Goal: Information Seeking & Learning: Learn about a topic

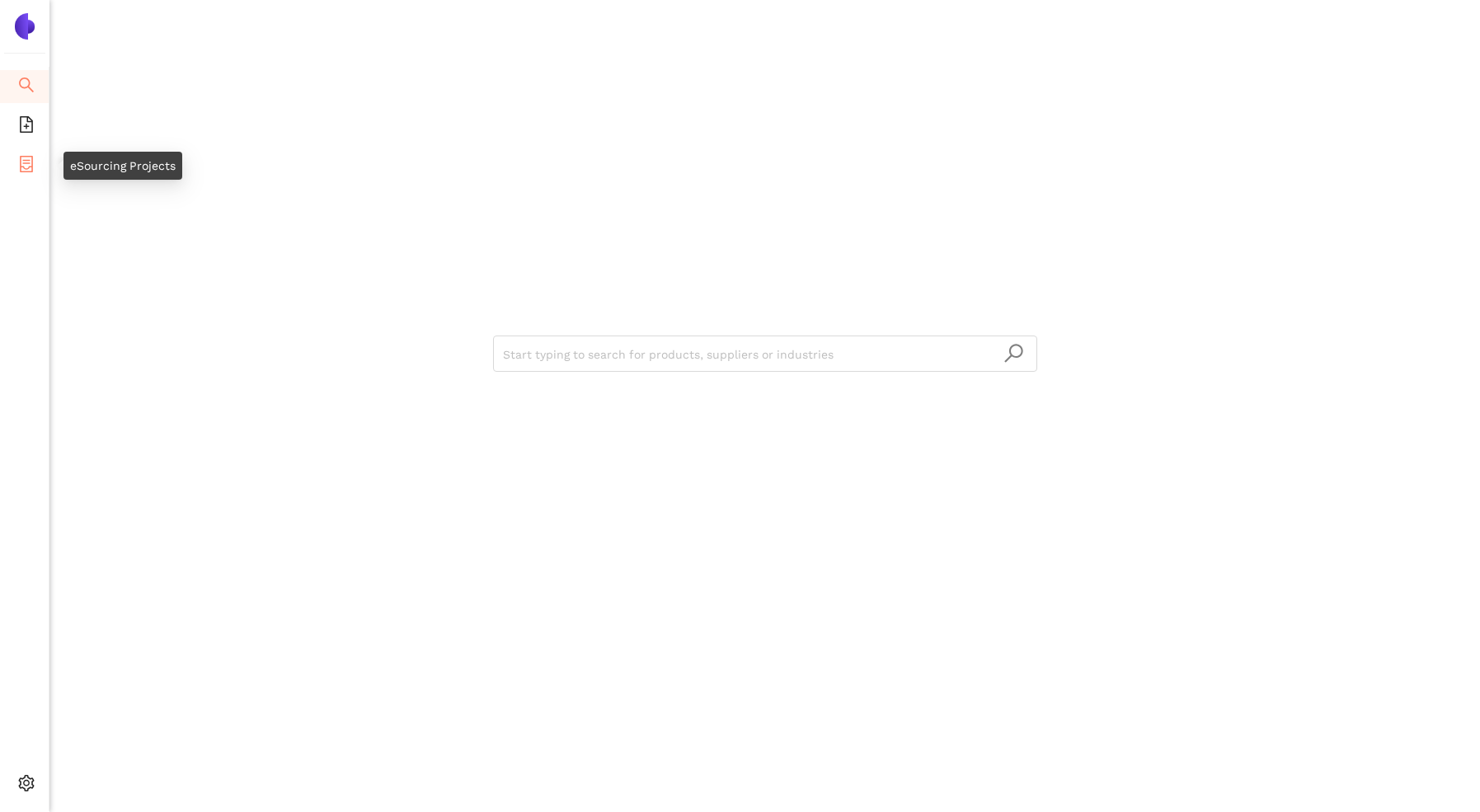
click at [33, 164] on icon "container" at bounding box center [26, 164] width 16 height 16
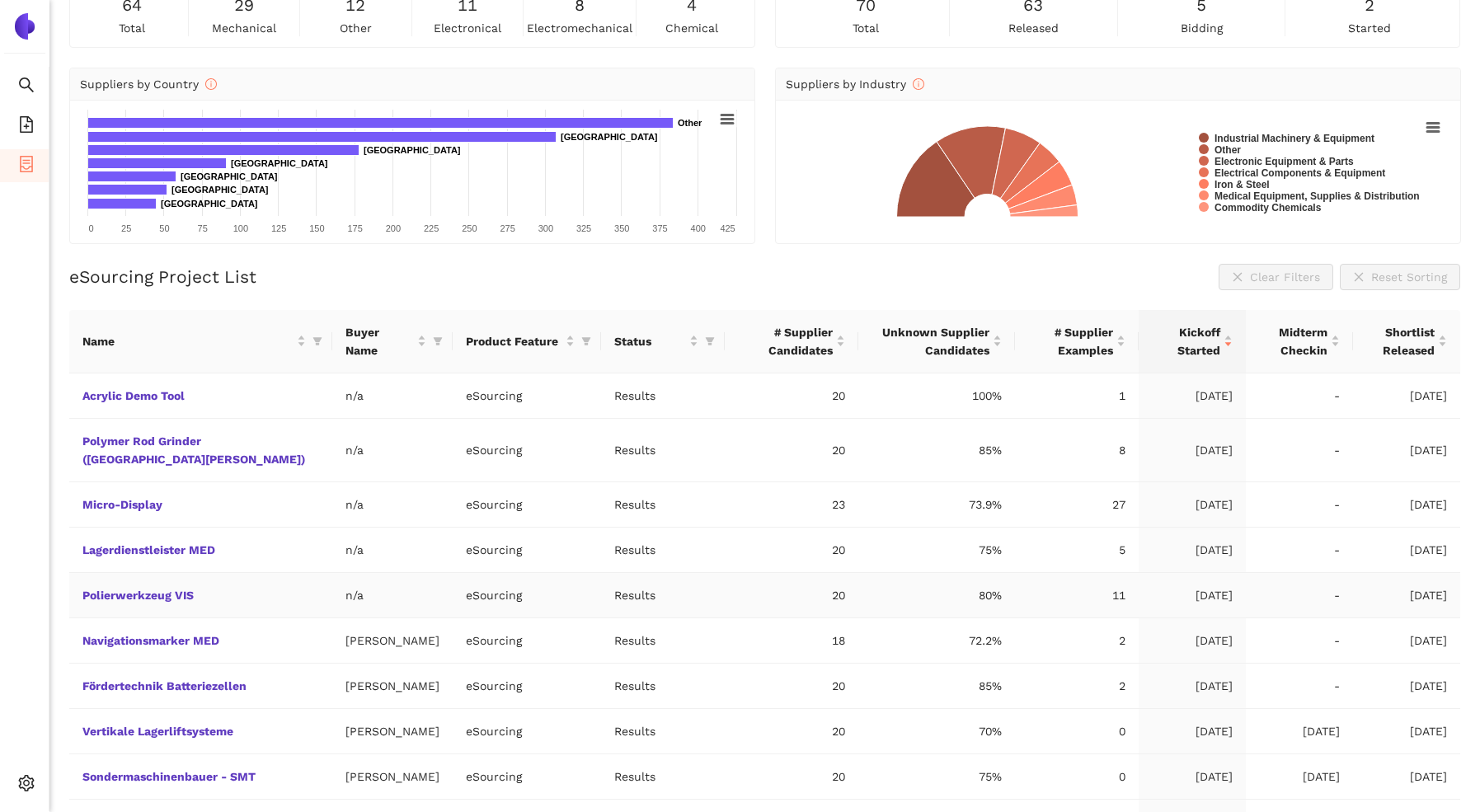
scroll to position [122, 0]
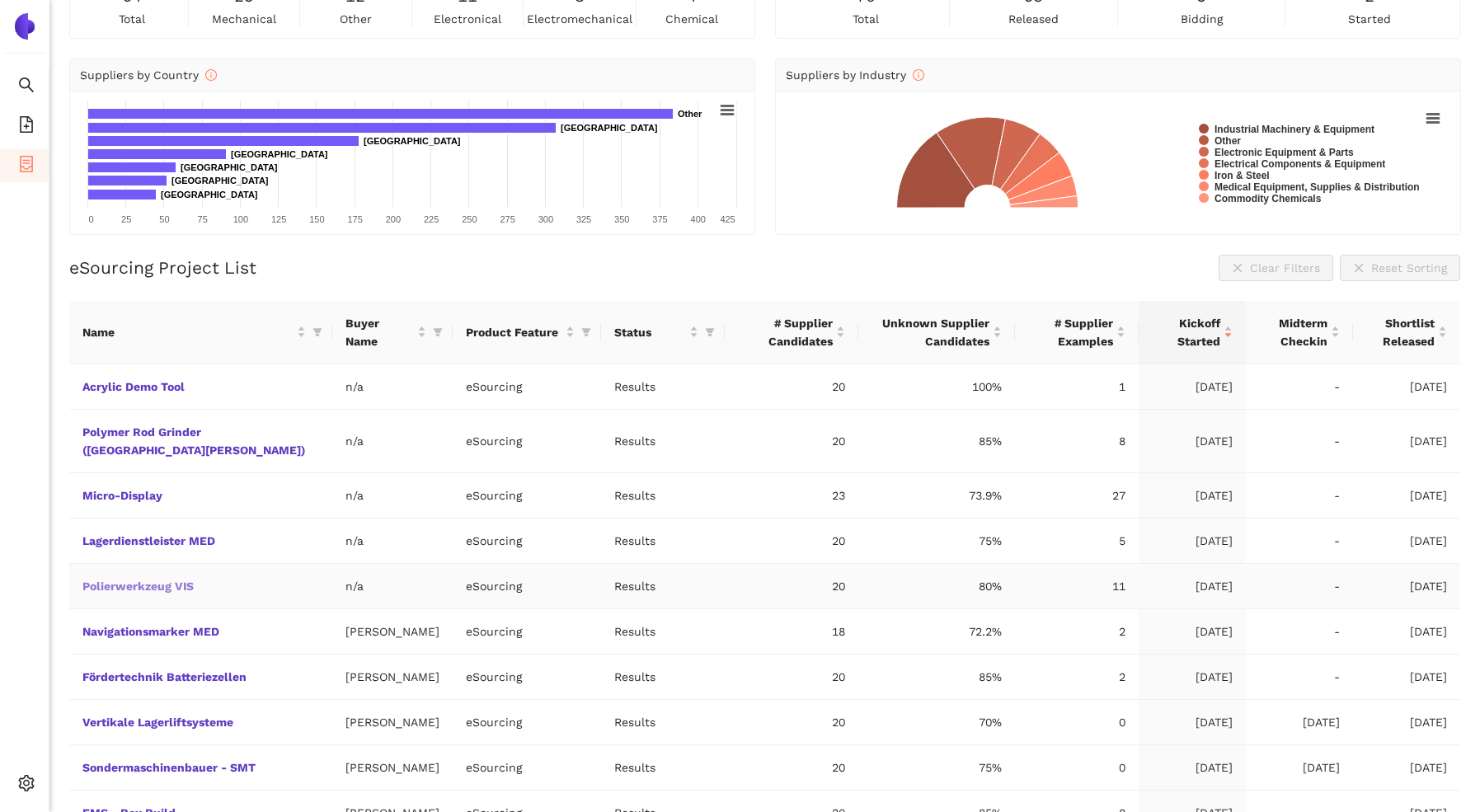
click at [0, 0] on link "Polierwerkzeug VIS" at bounding box center [0, 0] width 0 height 0
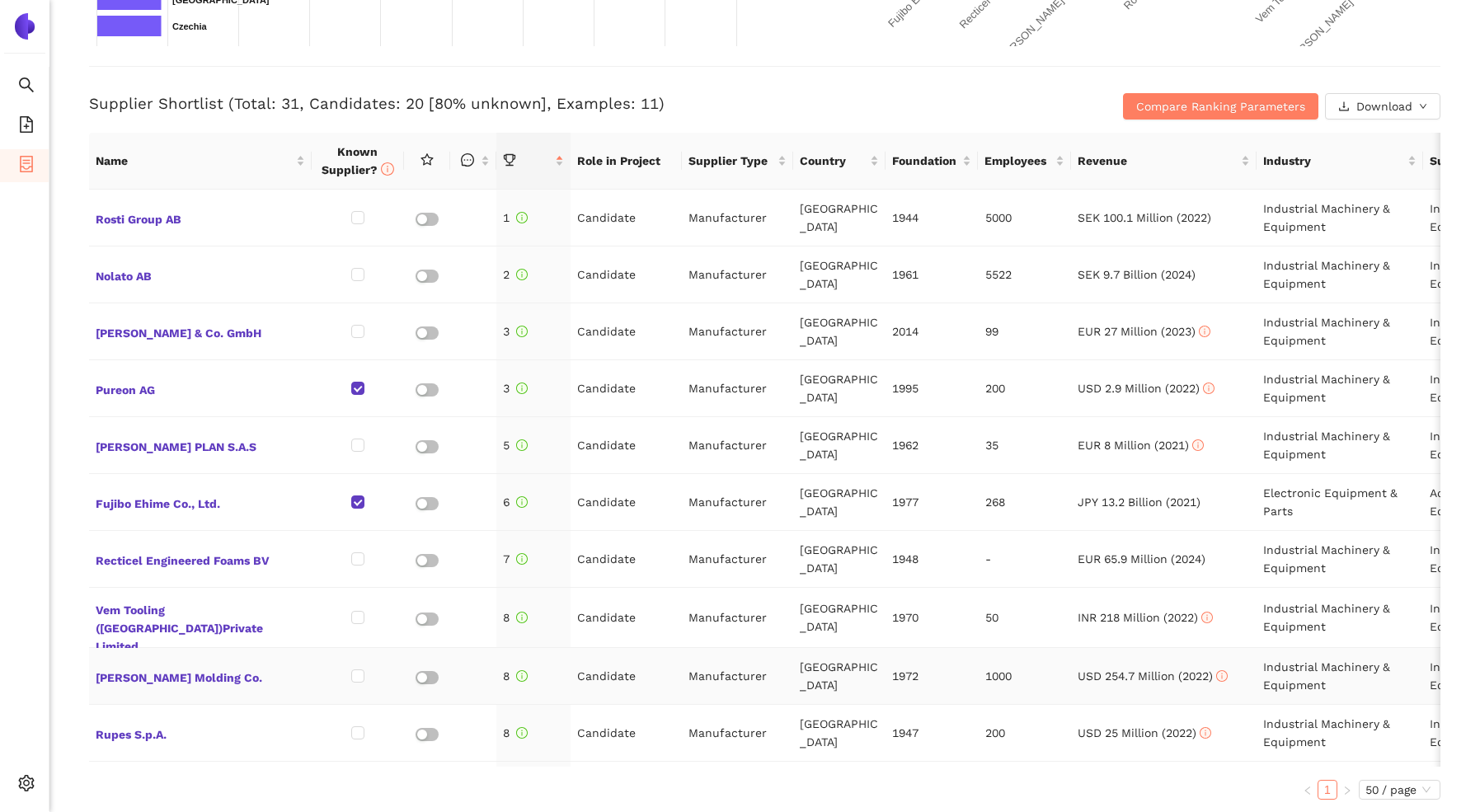
scroll to position [10, 0]
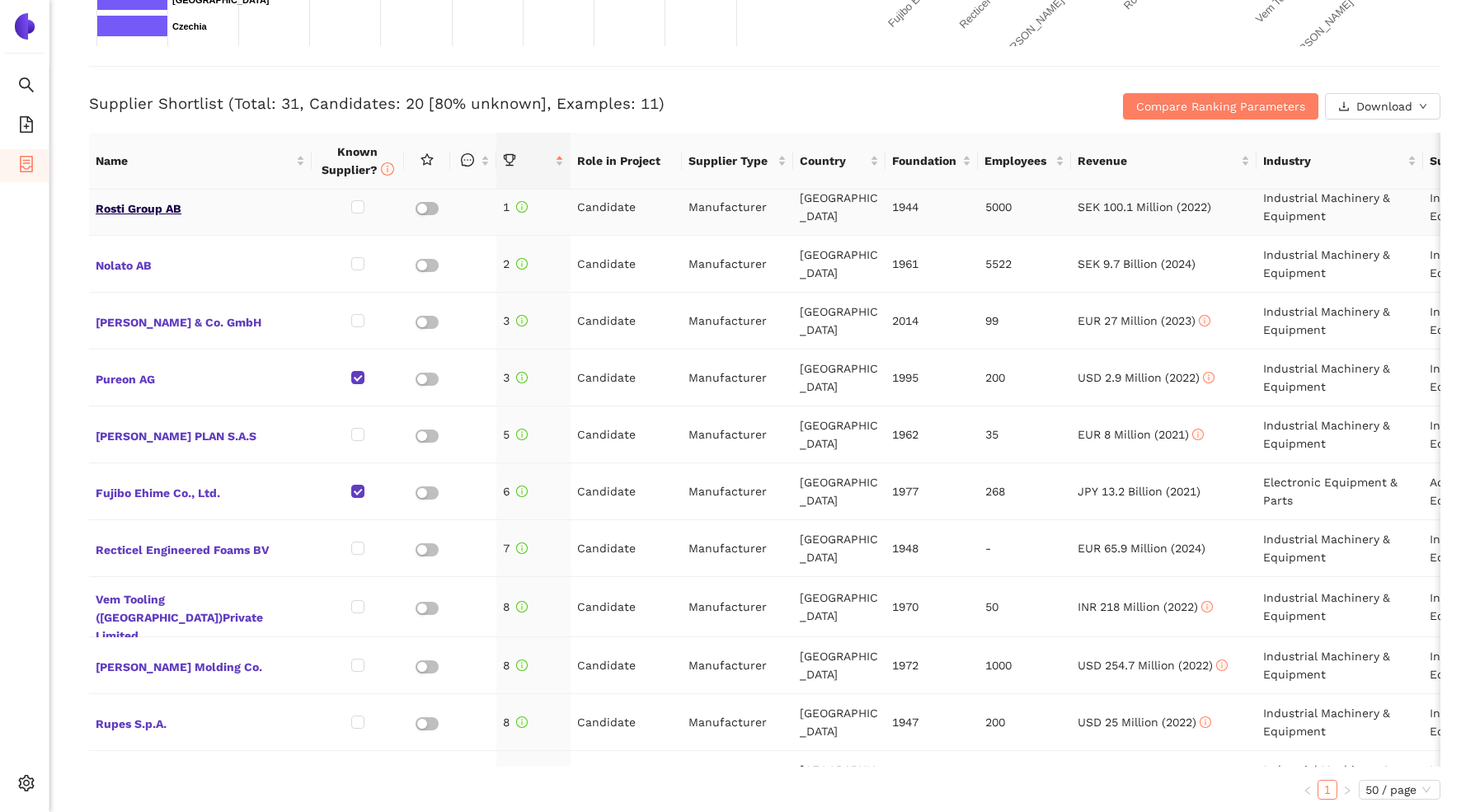
click at [143, 208] on span "Rosti Group AB" at bounding box center [200, 207] width 210 height 22
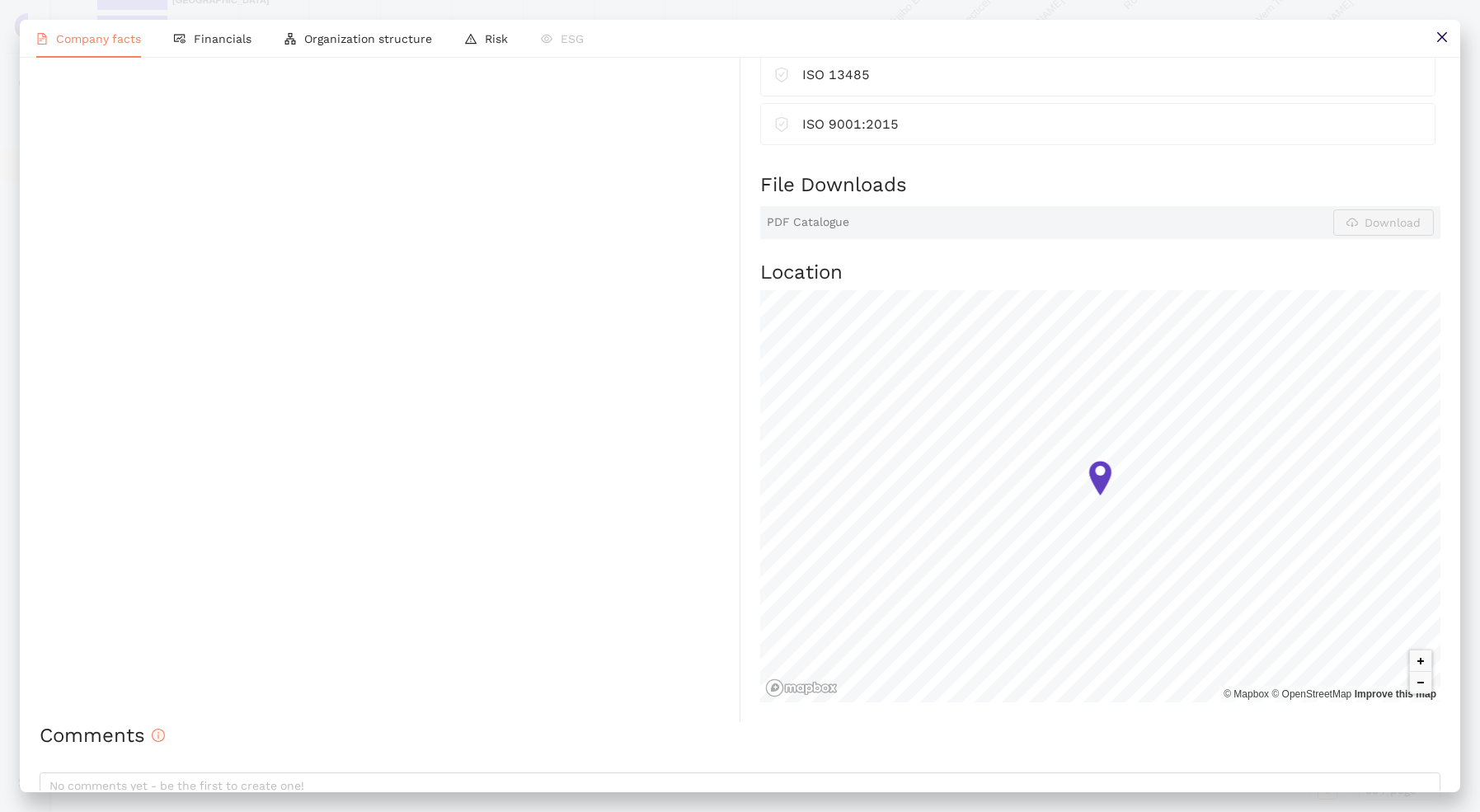
scroll to position [917, 0]
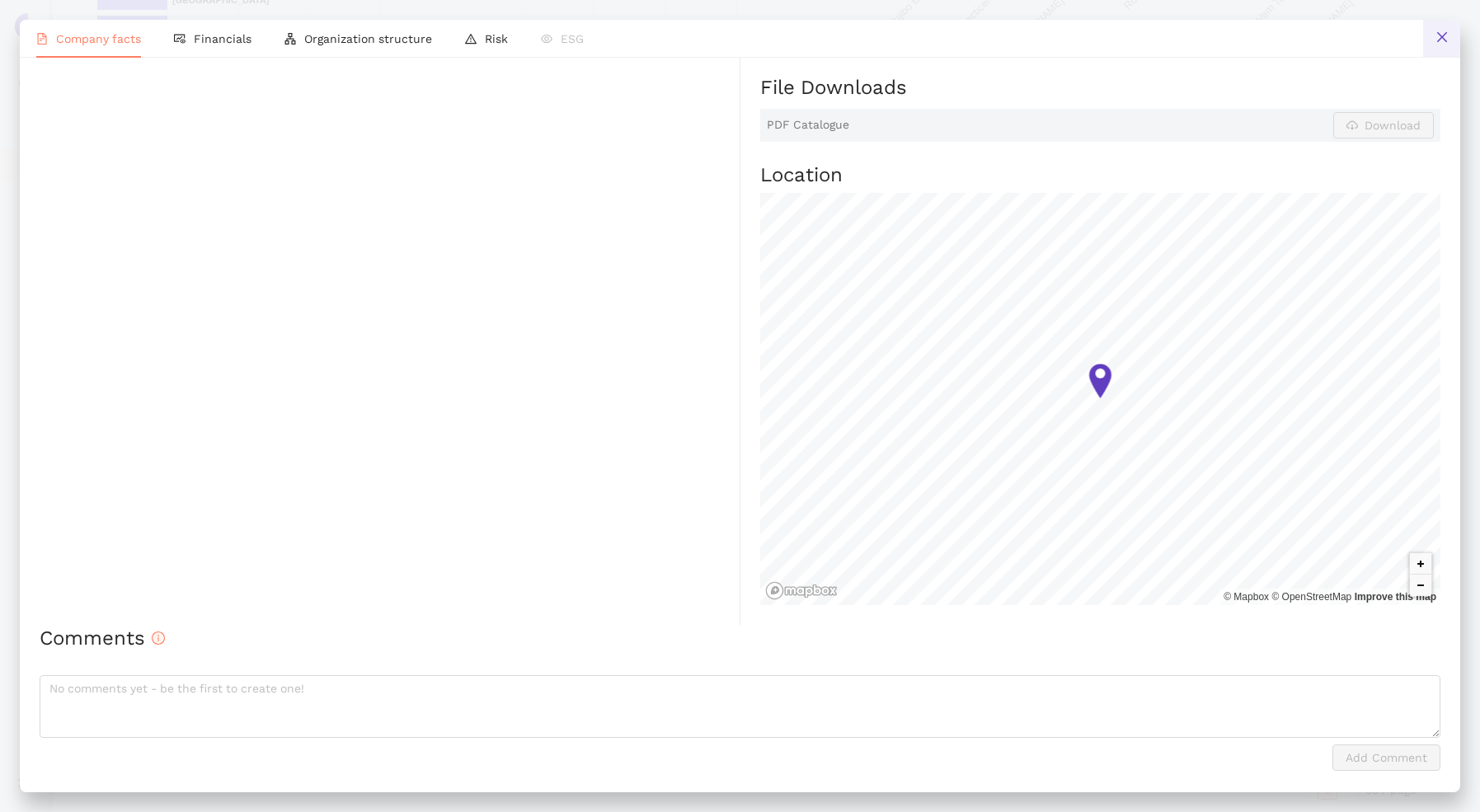
click at [1438, 38] on icon "close" at bounding box center [1442, 37] width 13 height 13
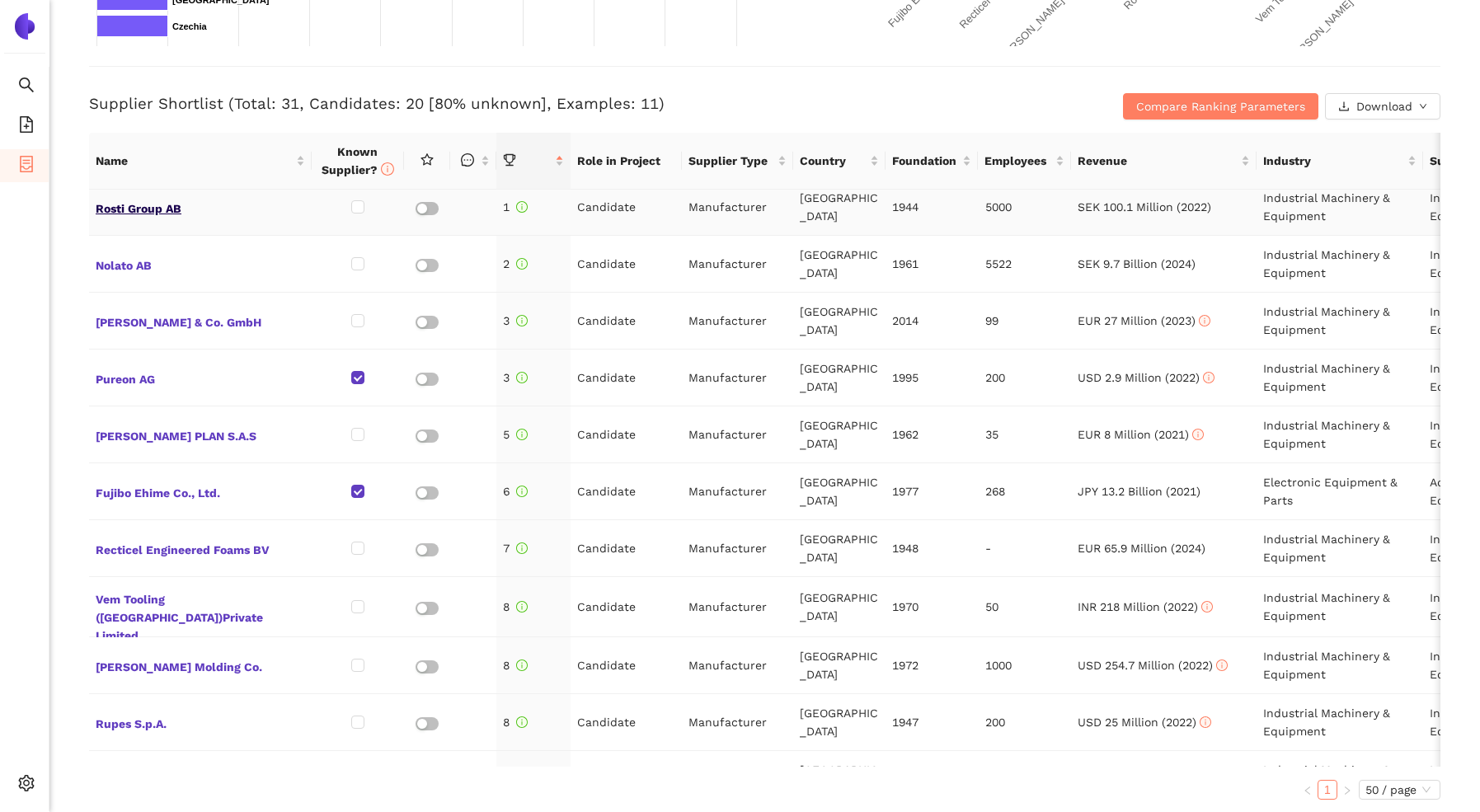
click at [117, 206] on span "Rosti Group AB" at bounding box center [200, 207] width 210 height 22
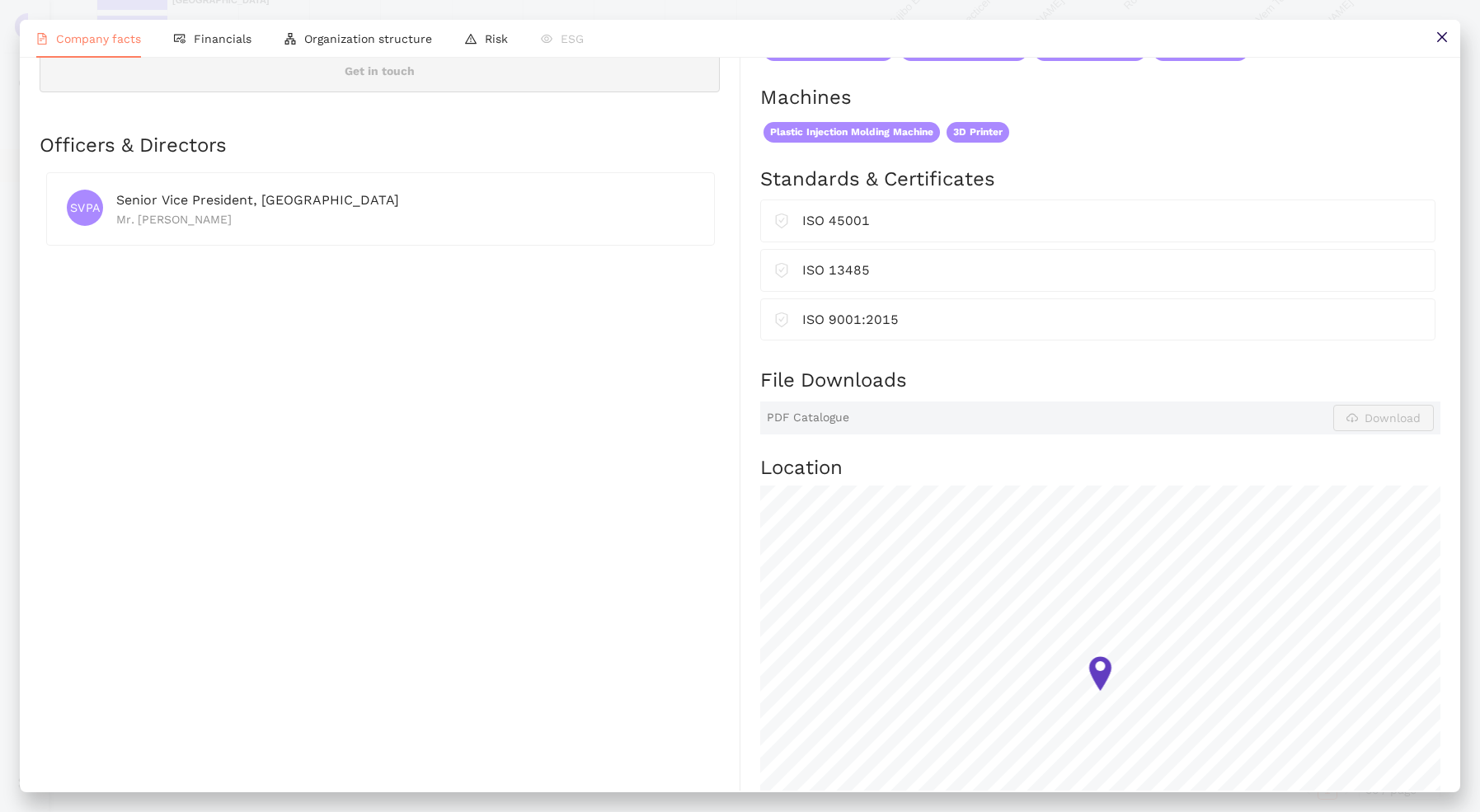
scroll to position [0, 0]
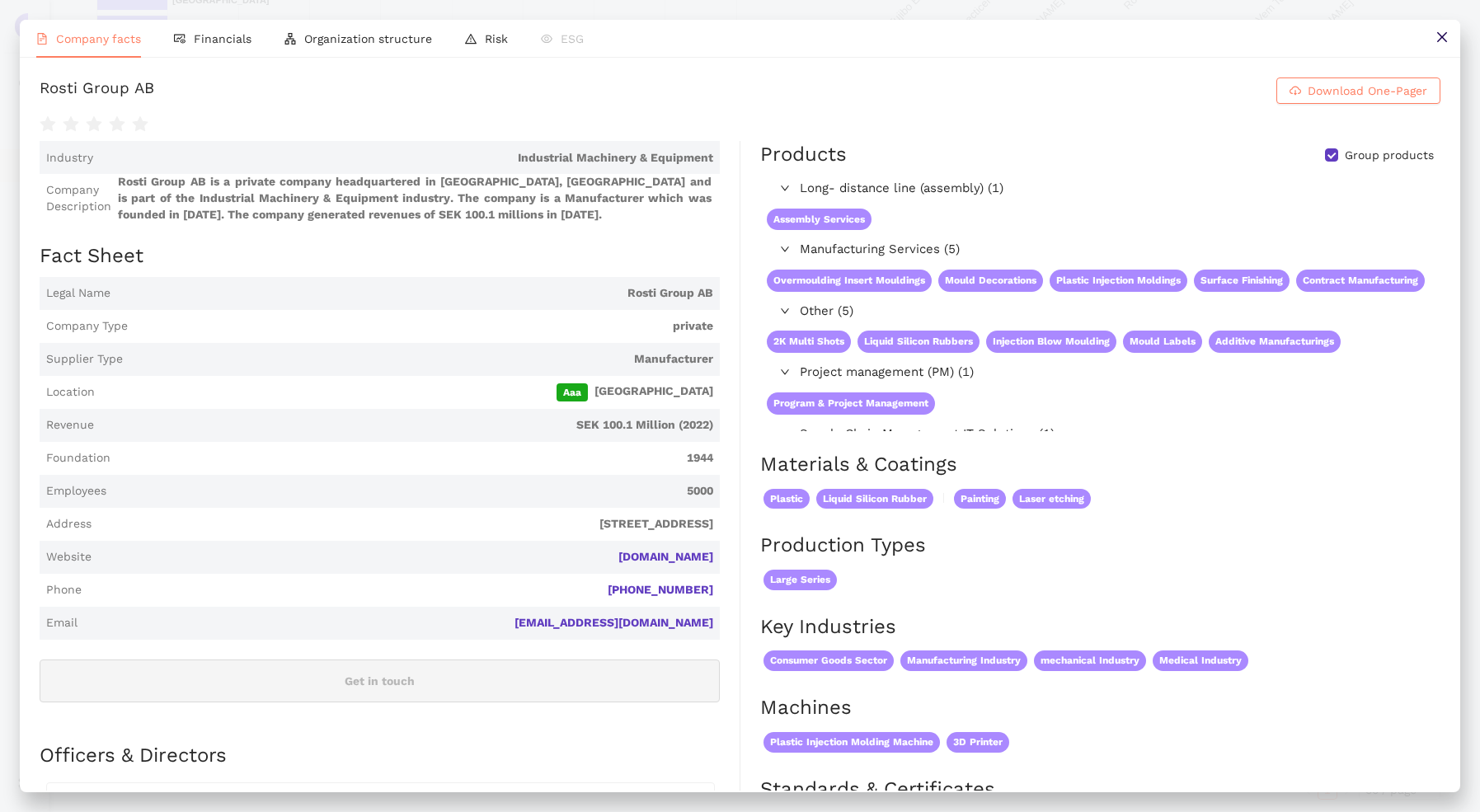
click at [1444, 40] on icon "close" at bounding box center [1441, 37] width 10 height 10
